Goal: Transaction & Acquisition: Purchase product/service

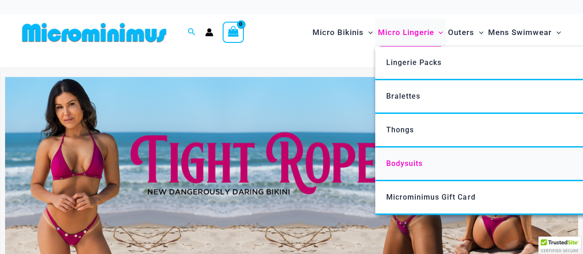
click at [406, 161] on span "Bodysuits" at bounding box center [404, 163] width 36 height 9
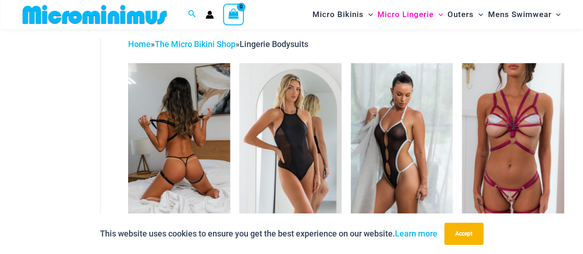
scroll to position [38, 0]
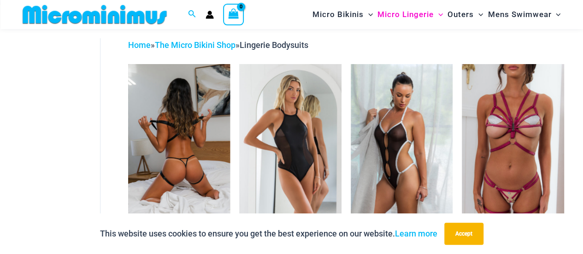
click at [164, 173] on img at bounding box center [179, 140] width 102 height 153
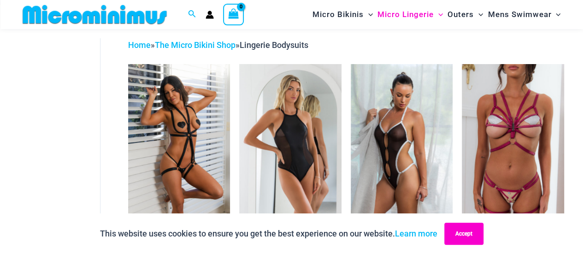
click at [467, 233] on button "Accept" at bounding box center [463, 234] width 39 height 22
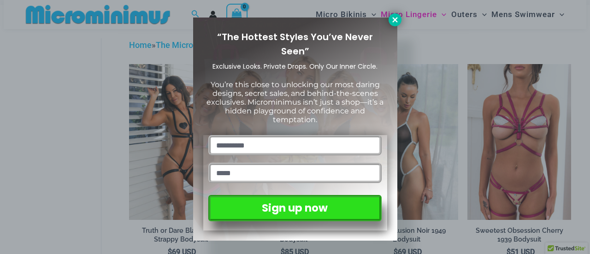
click at [393, 19] on icon at bounding box center [395, 20] width 8 height 8
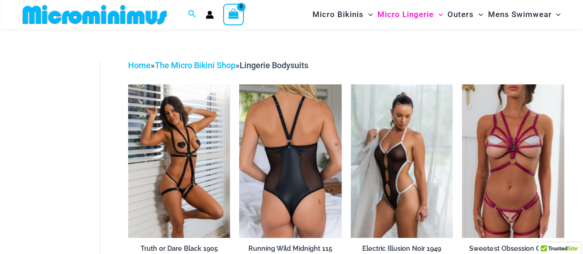
scroll to position [18, 0]
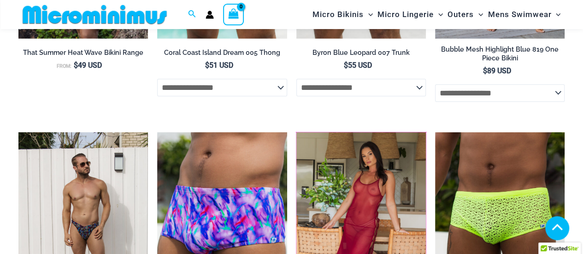
click at [296, 132] on img at bounding box center [296, 132] width 0 height 0
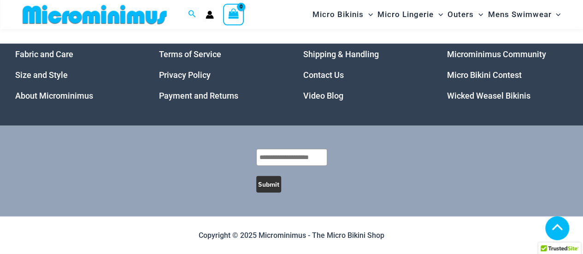
scroll to position [2726, 0]
click at [326, 94] on link "Video Blog" at bounding box center [323, 96] width 40 height 10
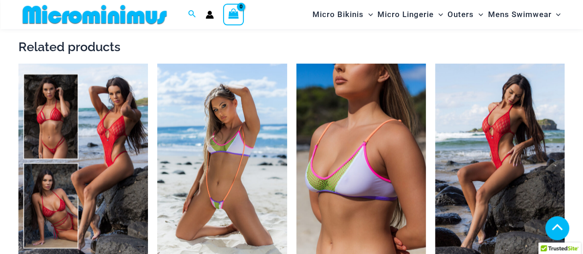
scroll to position [790, 0]
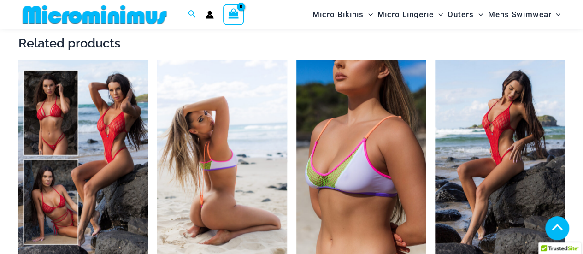
click at [195, 163] on img at bounding box center [221, 157] width 129 height 194
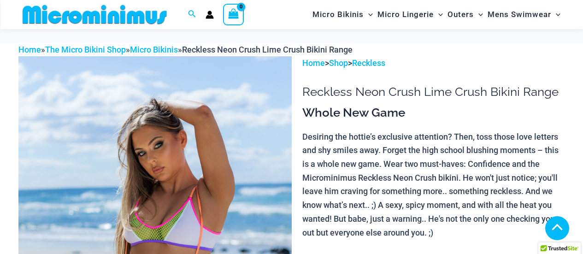
scroll to position [2249, 0]
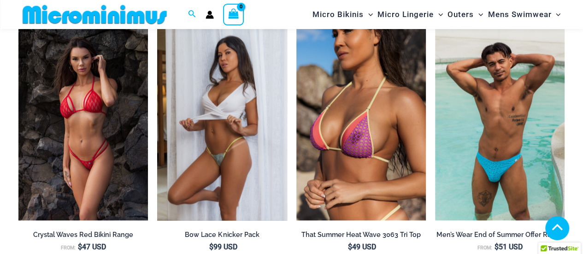
click at [226, 163] on img at bounding box center [221, 123] width 129 height 194
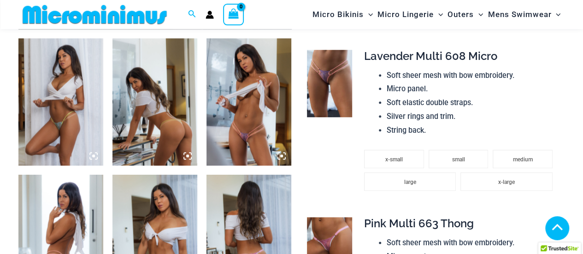
scroll to position [464, 0]
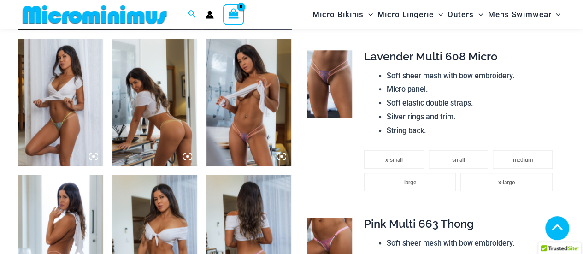
click at [281, 156] on icon at bounding box center [281, 156] width 3 height 3
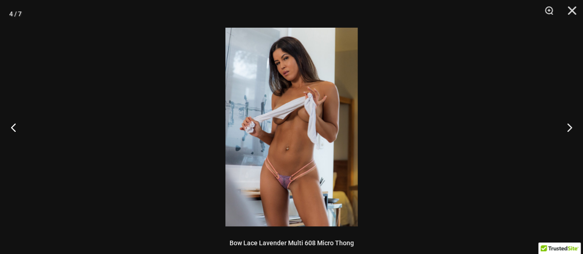
click at [294, 120] on img at bounding box center [291, 127] width 132 height 199
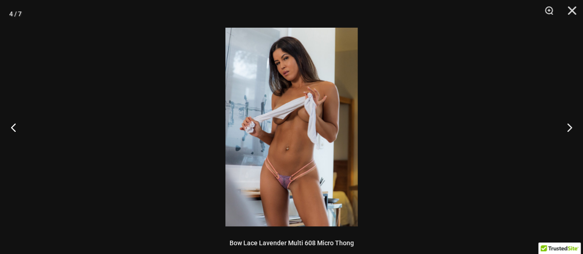
click at [297, 172] on img at bounding box center [291, 127] width 132 height 199
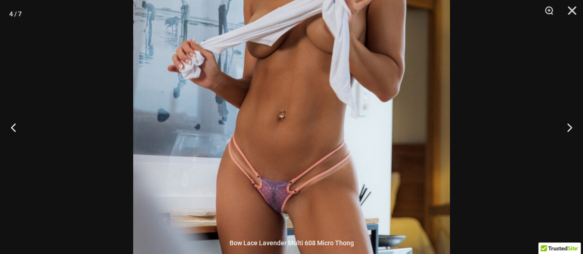
click at [297, 172] on img at bounding box center [291, 64] width 316 height 474
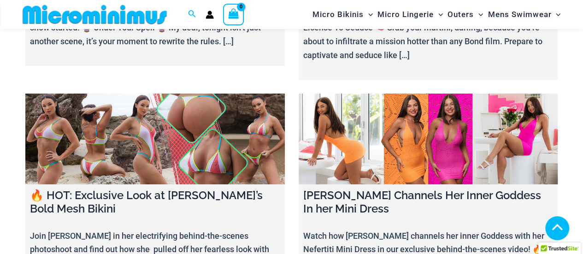
scroll to position [3203, 0]
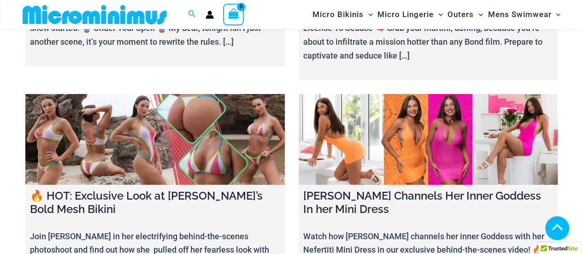
click at [338, 111] on link at bounding box center [428, 139] width 259 height 91
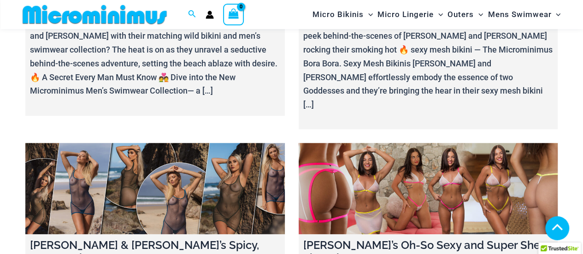
scroll to position [3915, 0]
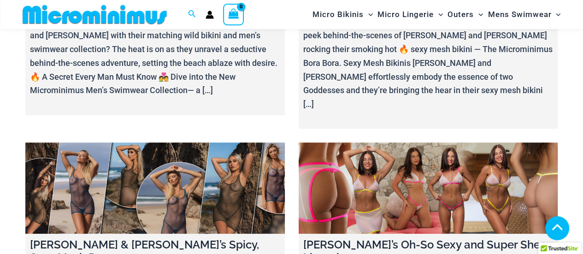
click at [338, 142] on link at bounding box center [428, 187] width 259 height 91
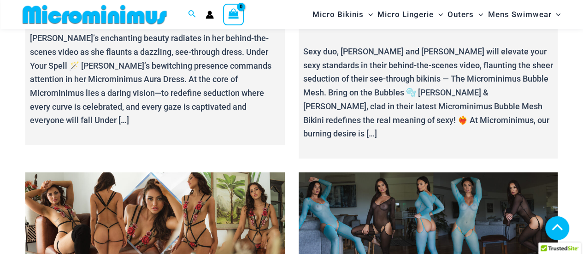
scroll to position [4922, 0]
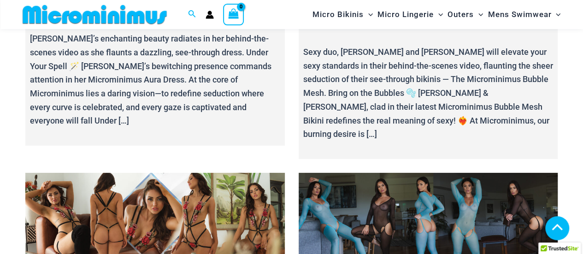
click at [338, 173] on link at bounding box center [428, 218] width 259 height 91
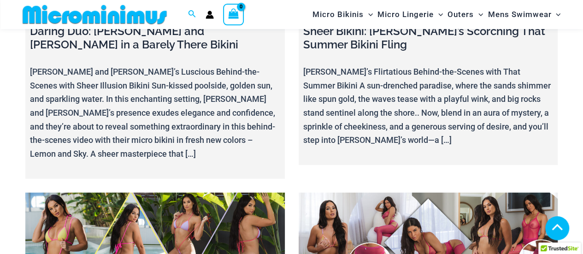
scroll to position [6449, 0]
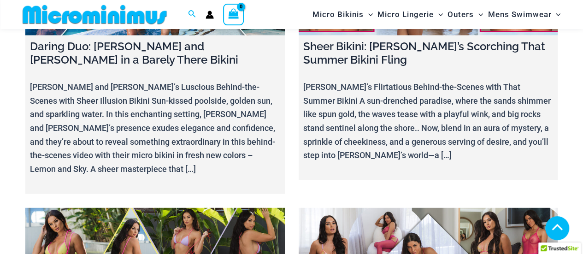
click at [338, 208] on link at bounding box center [428, 253] width 259 height 91
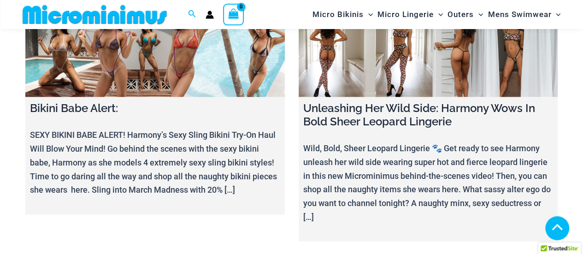
scroll to position [7923, 0]
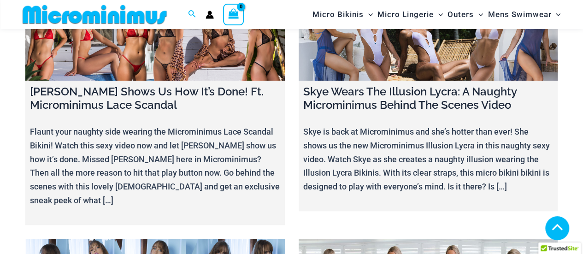
scroll to position [10745, 0]
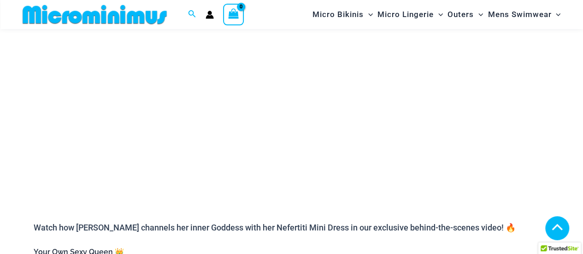
scroll to position [199, 0]
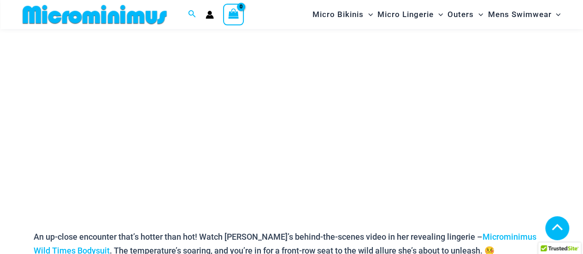
scroll to position [209, 0]
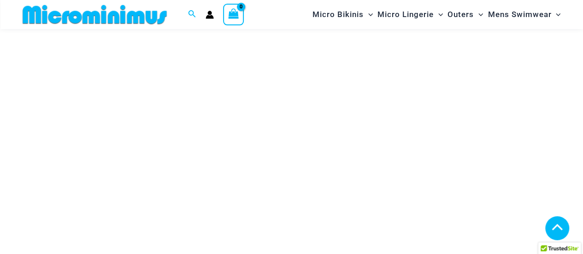
scroll to position [199, 0]
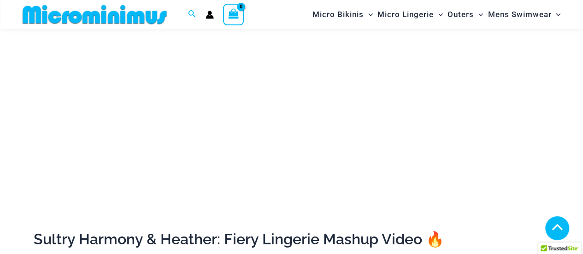
scroll to position [208, 0]
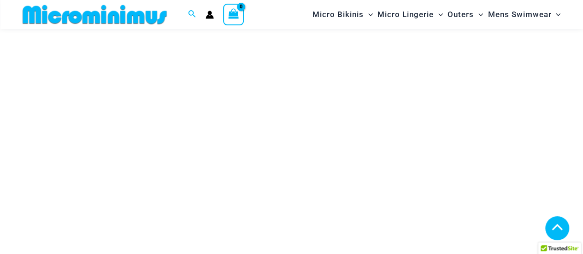
scroll to position [152, 0]
